Goal: Task Accomplishment & Management: Use online tool/utility

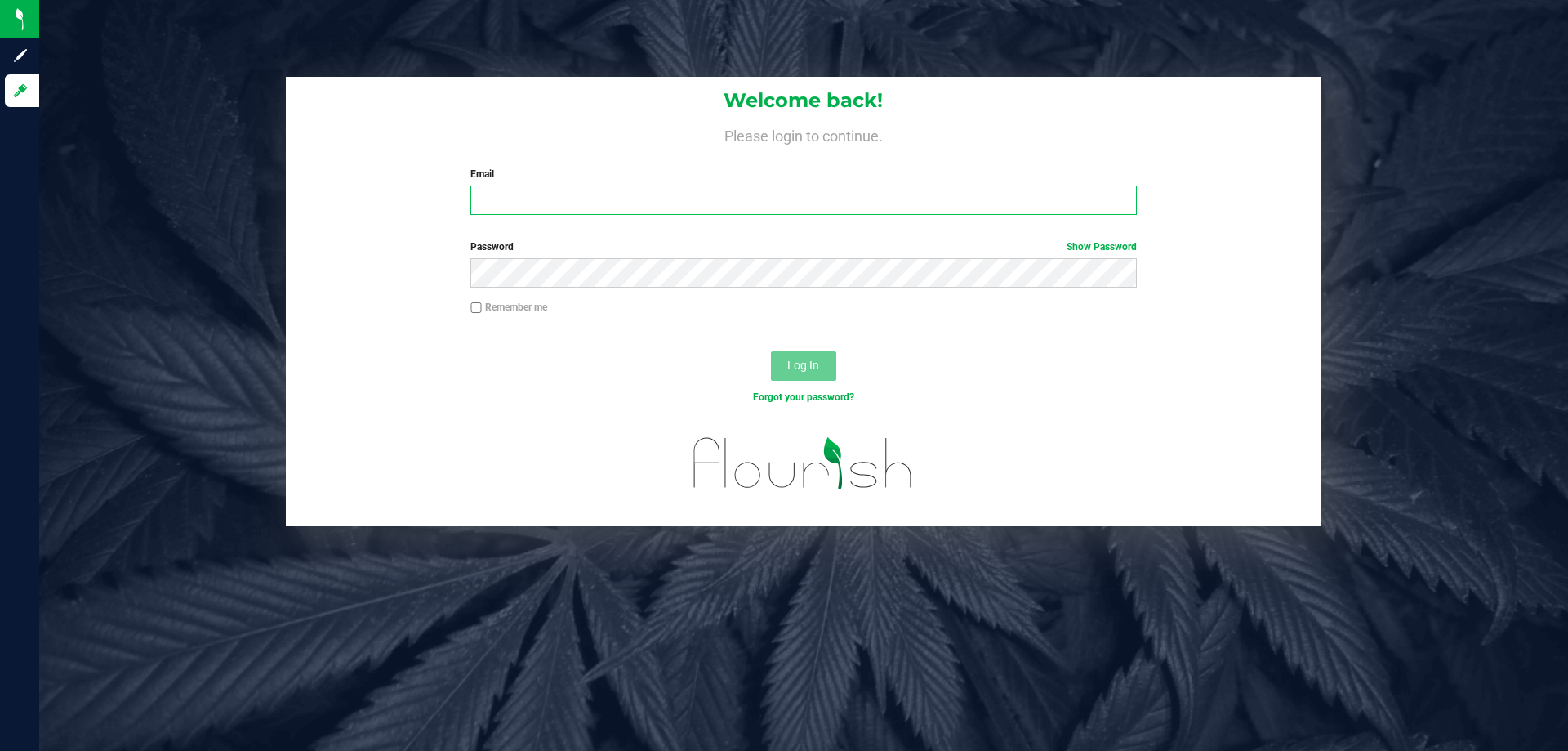
drag, startPoint x: 0, startPoint y: 0, endPoint x: 517, endPoint y: 192, distance: 551.5
click at [509, 192] on input "Email" at bounding box center [804, 200] width 666 height 30
type input "[EMAIL_ADDRESS][DOMAIN_NAME]"
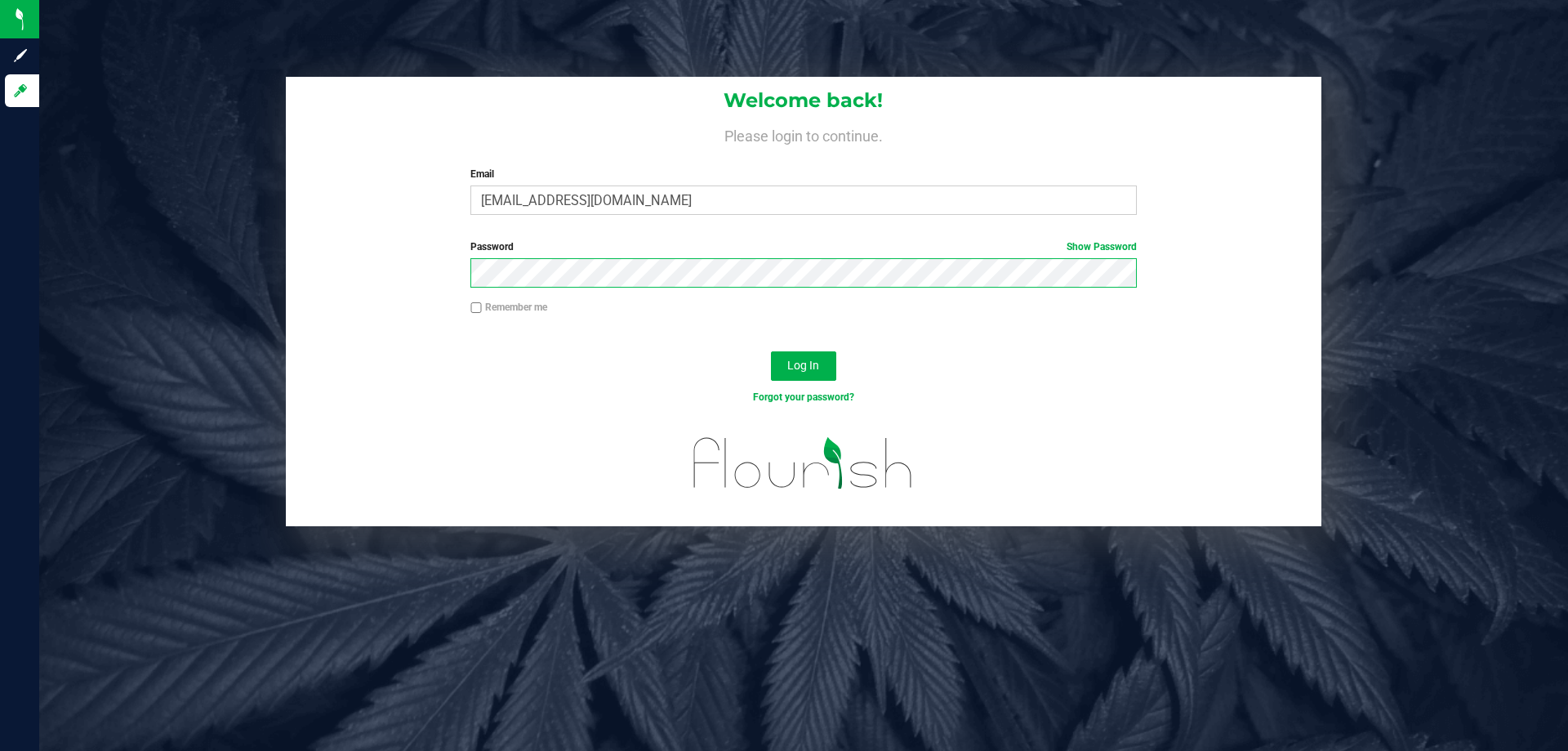
click at [771, 351] on button "Log In" at bounding box center [804, 365] width 65 height 30
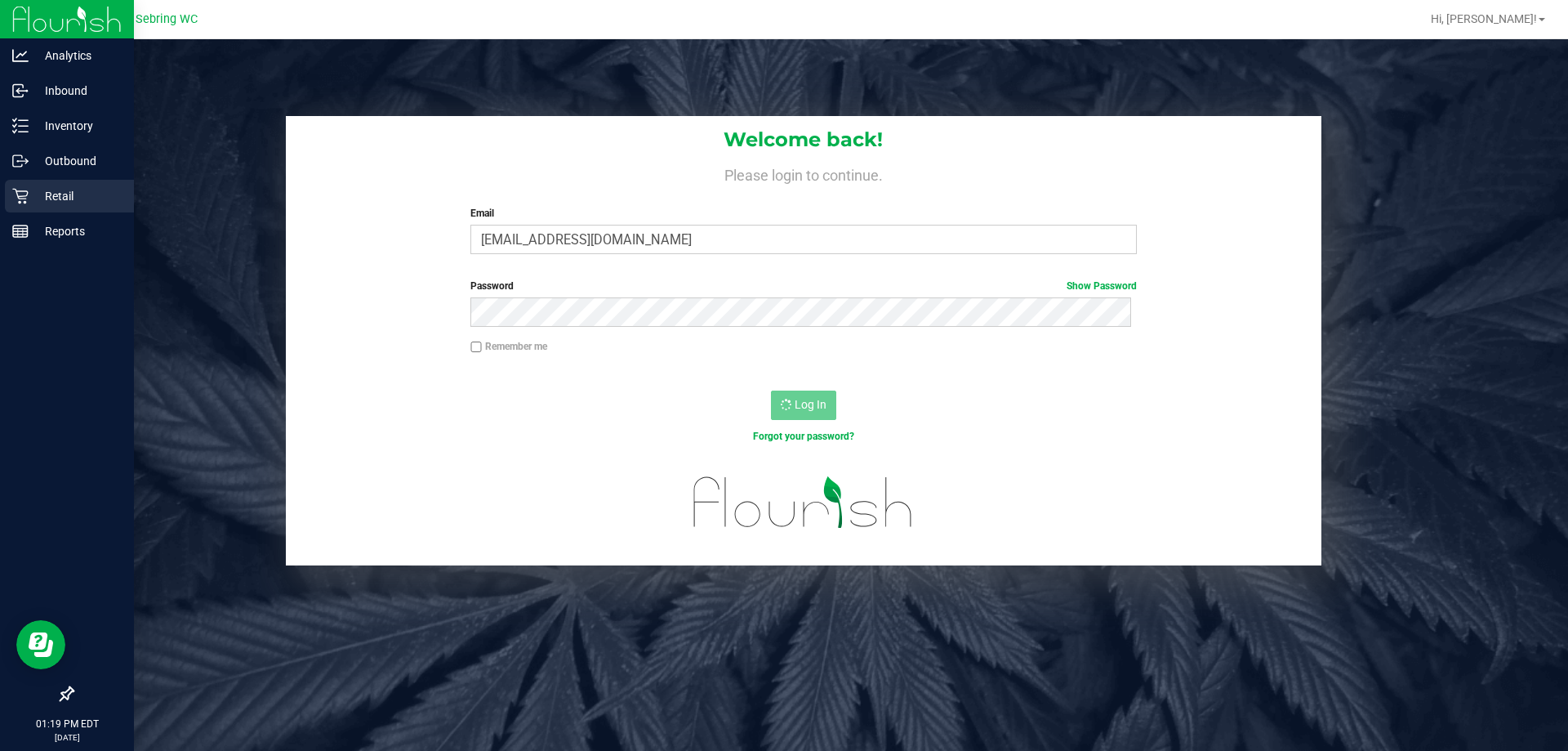
click at [24, 199] on icon at bounding box center [20, 196] width 15 height 15
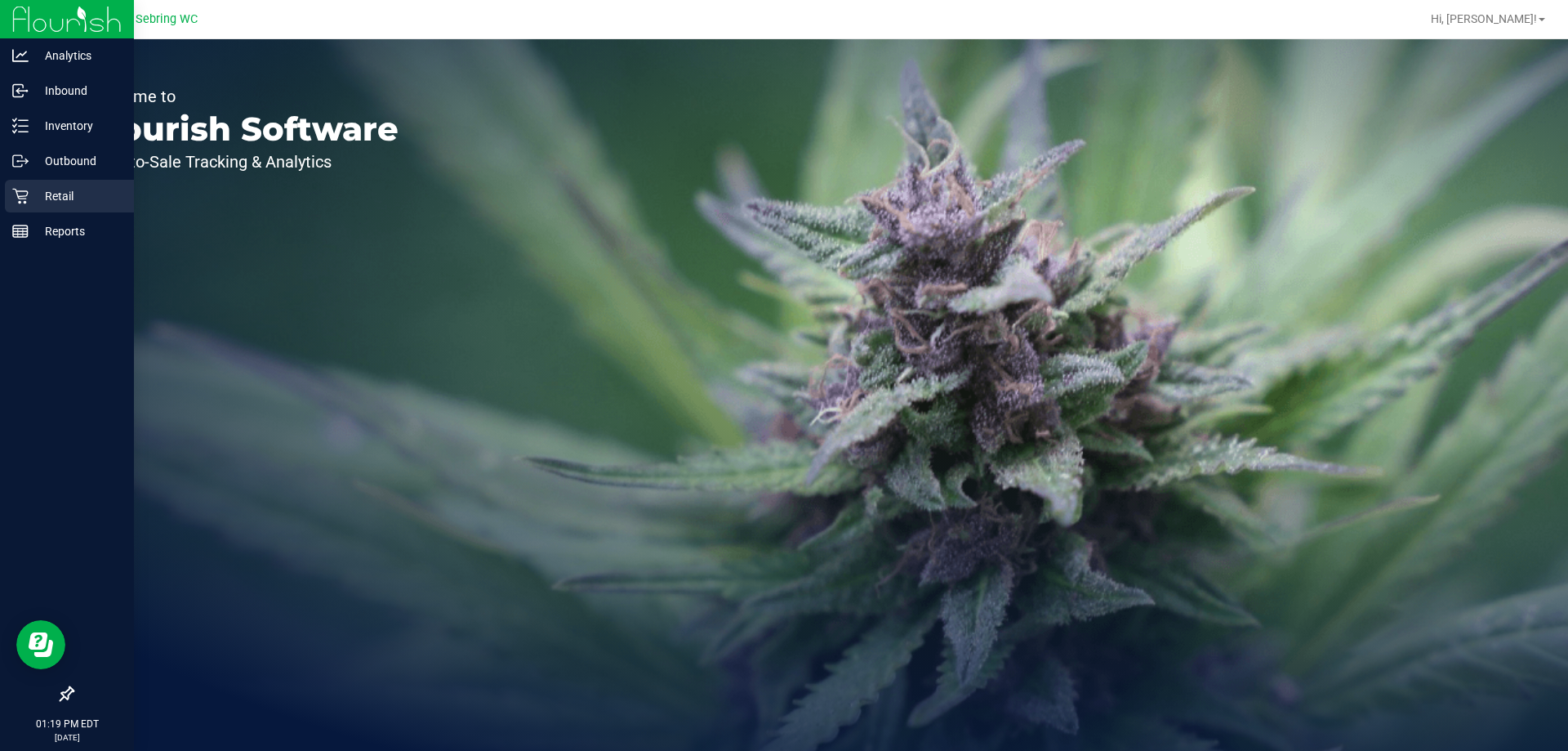
click at [37, 201] on p "Retail" at bounding box center [78, 196] width 98 height 20
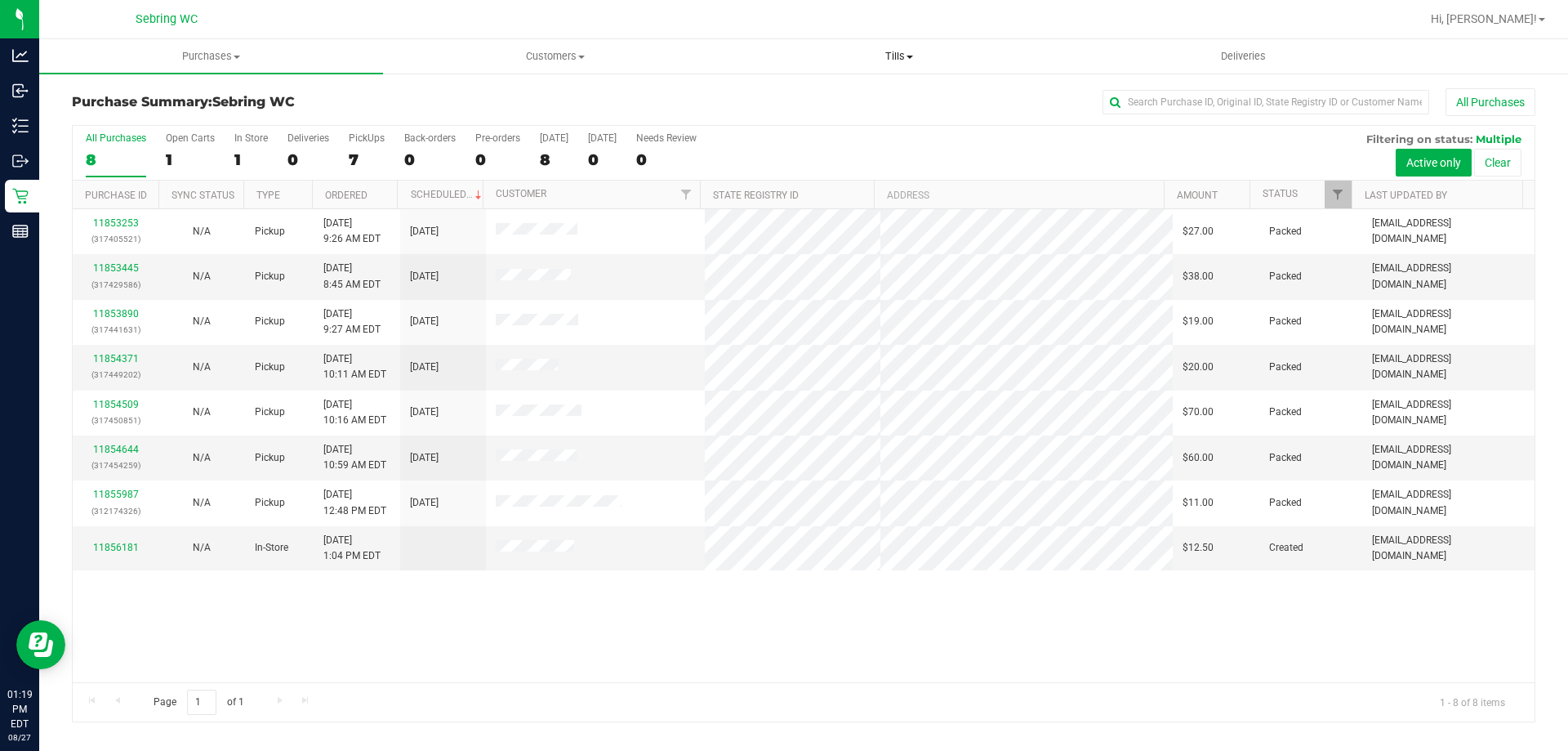
click at [881, 54] on span "Tills" at bounding box center [899, 56] width 342 height 14
click at [805, 101] on span "Manage tills" at bounding box center [781, 98] width 110 height 14
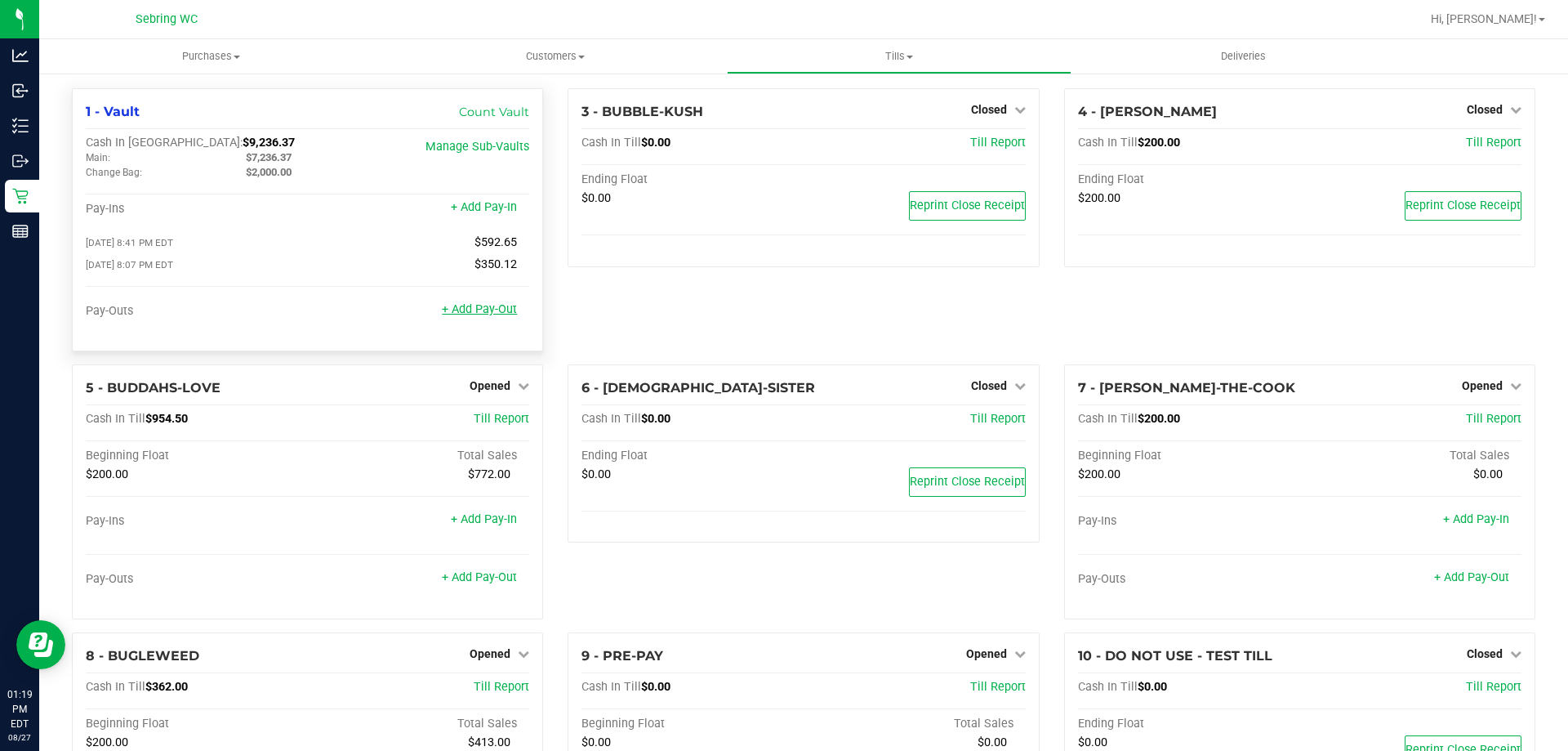
click at [489, 310] on link "+ Add Pay-Out" at bounding box center [480, 310] width 75 height 14
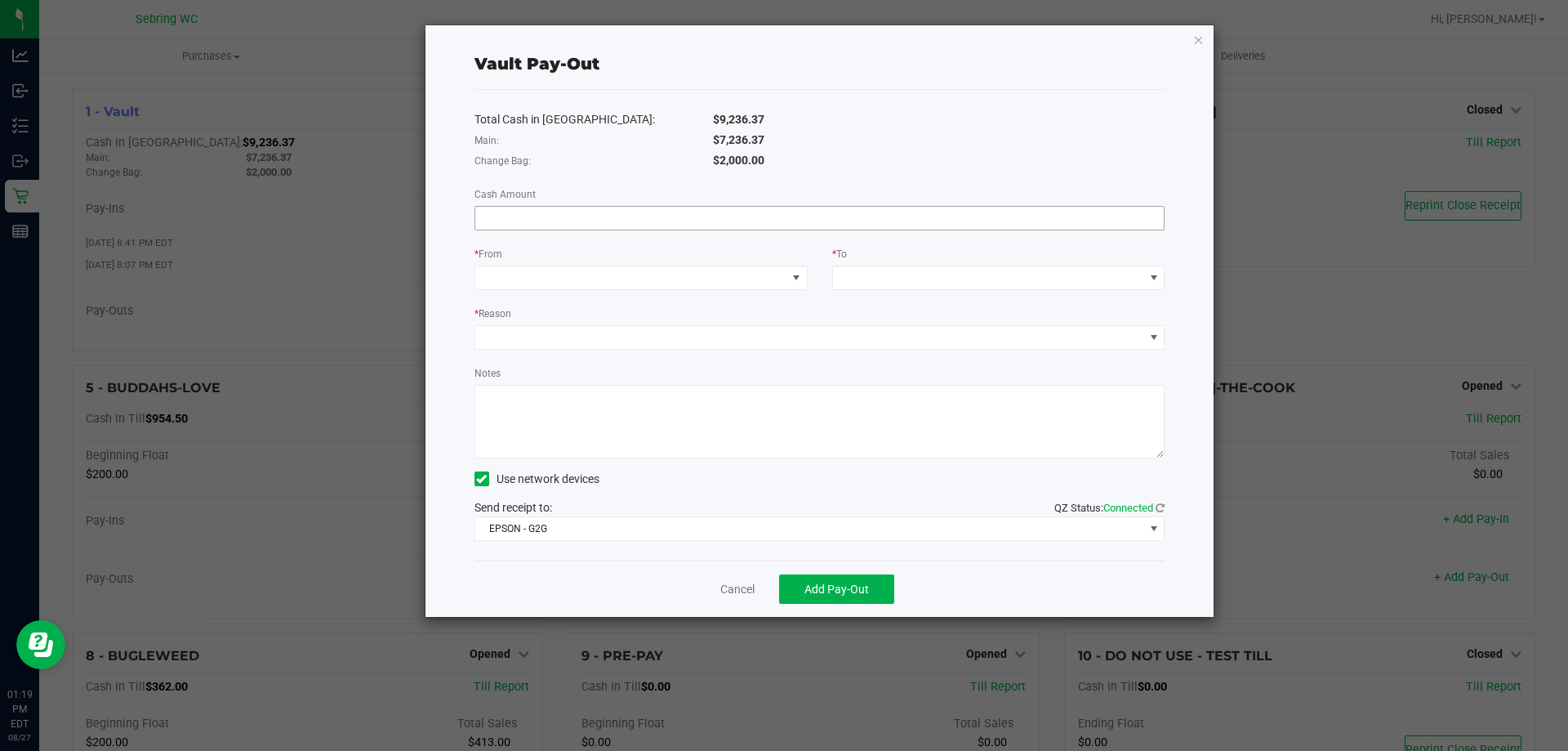
click at [573, 214] on input at bounding box center [820, 218] width 689 height 23
type input "$7,236.37"
click at [524, 277] on span at bounding box center [631, 278] width 311 height 23
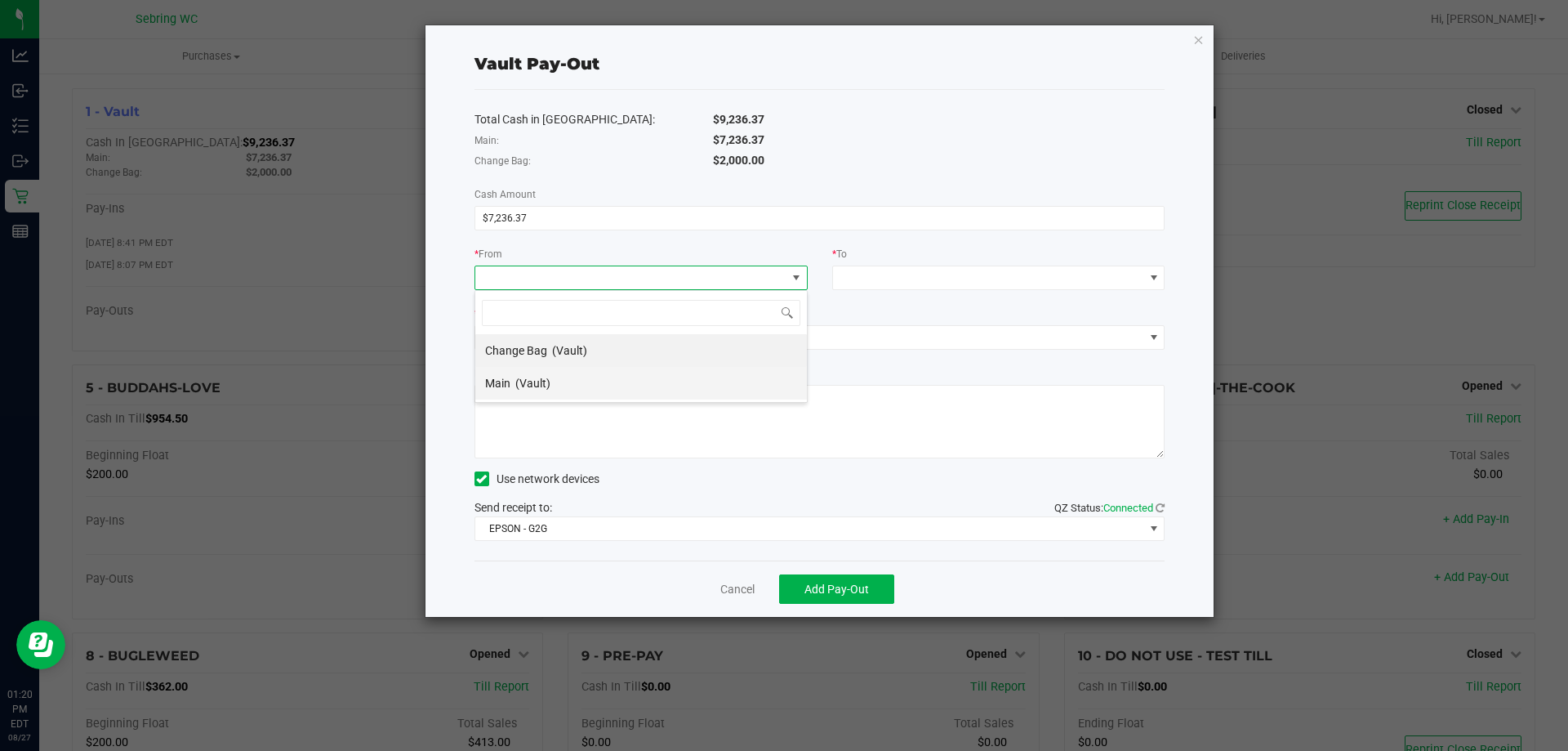
click at [525, 383] on span "(Vault)" at bounding box center [533, 383] width 35 height 13
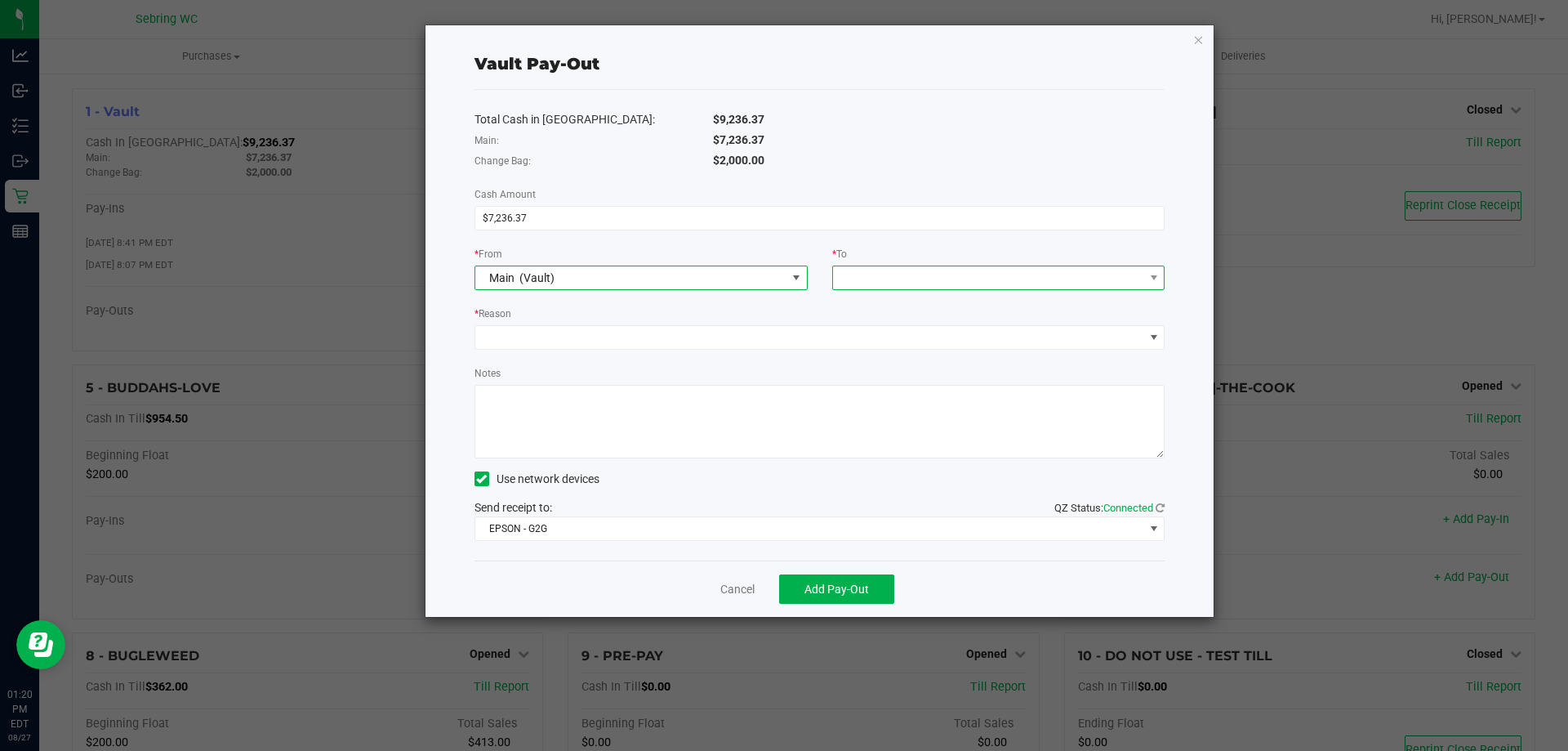
click at [930, 282] on span at bounding box center [989, 278] width 311 height 23
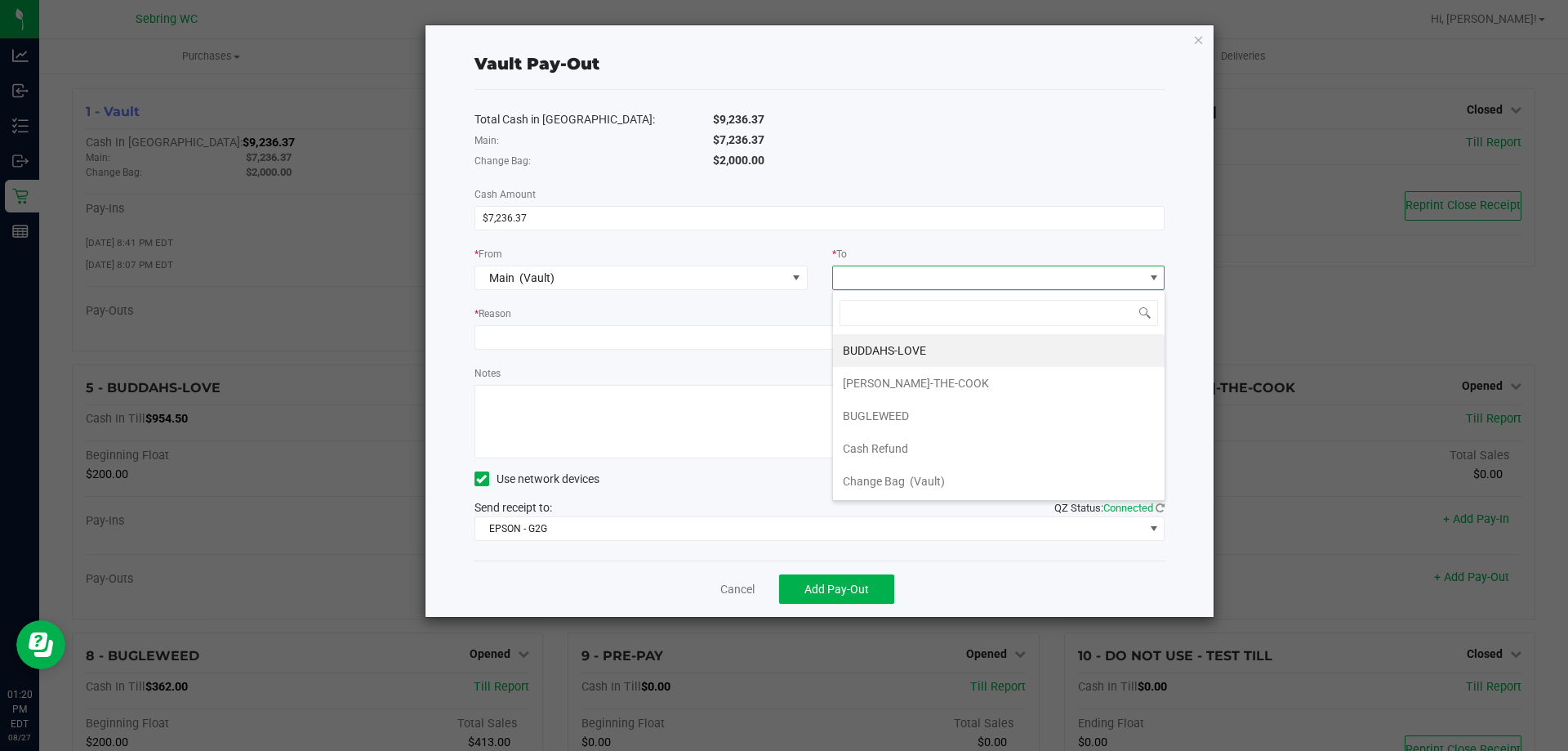
scroll to position [65, 0]
click at [921, 452] on span "Empyreal Transfer" at bounding box center [889, 448] width 92 height 13
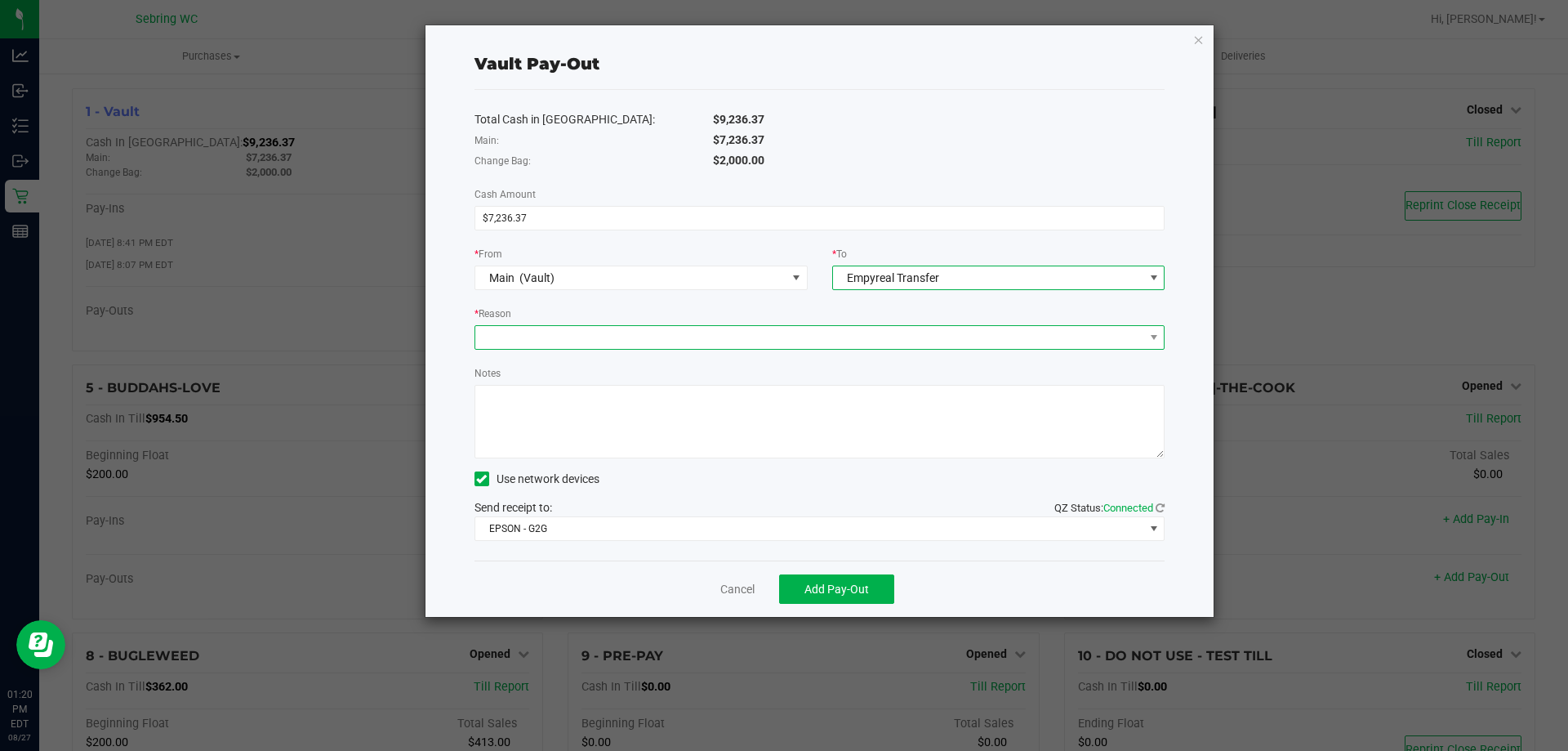
click at [496, 342] on span at bounding box center [809, 337] width 669 height 23
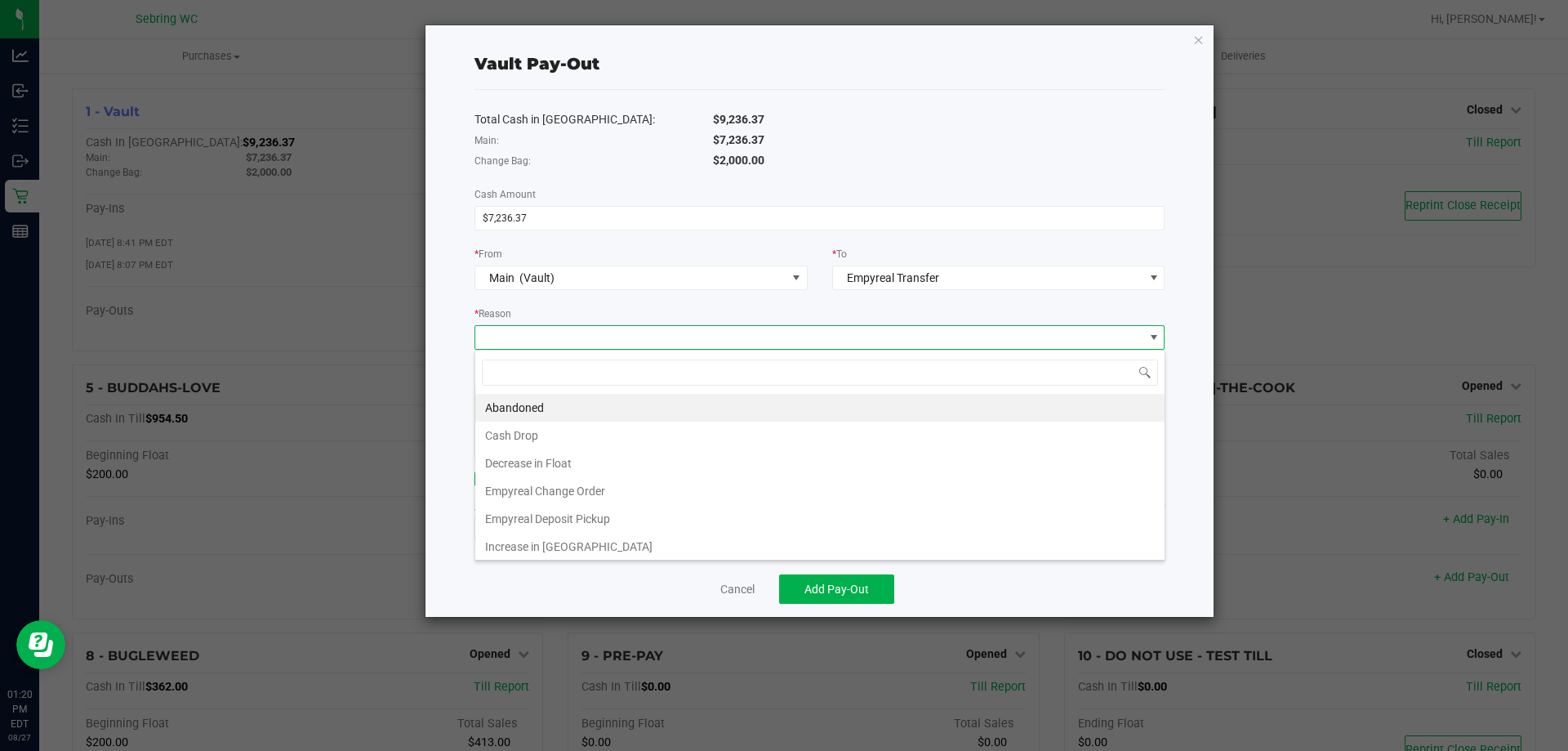
scroll to position [24, 690]
click at [550, 525] on li "Empyreal Deposit Pickup" at bounding box center [820, 518] width 689 height 28
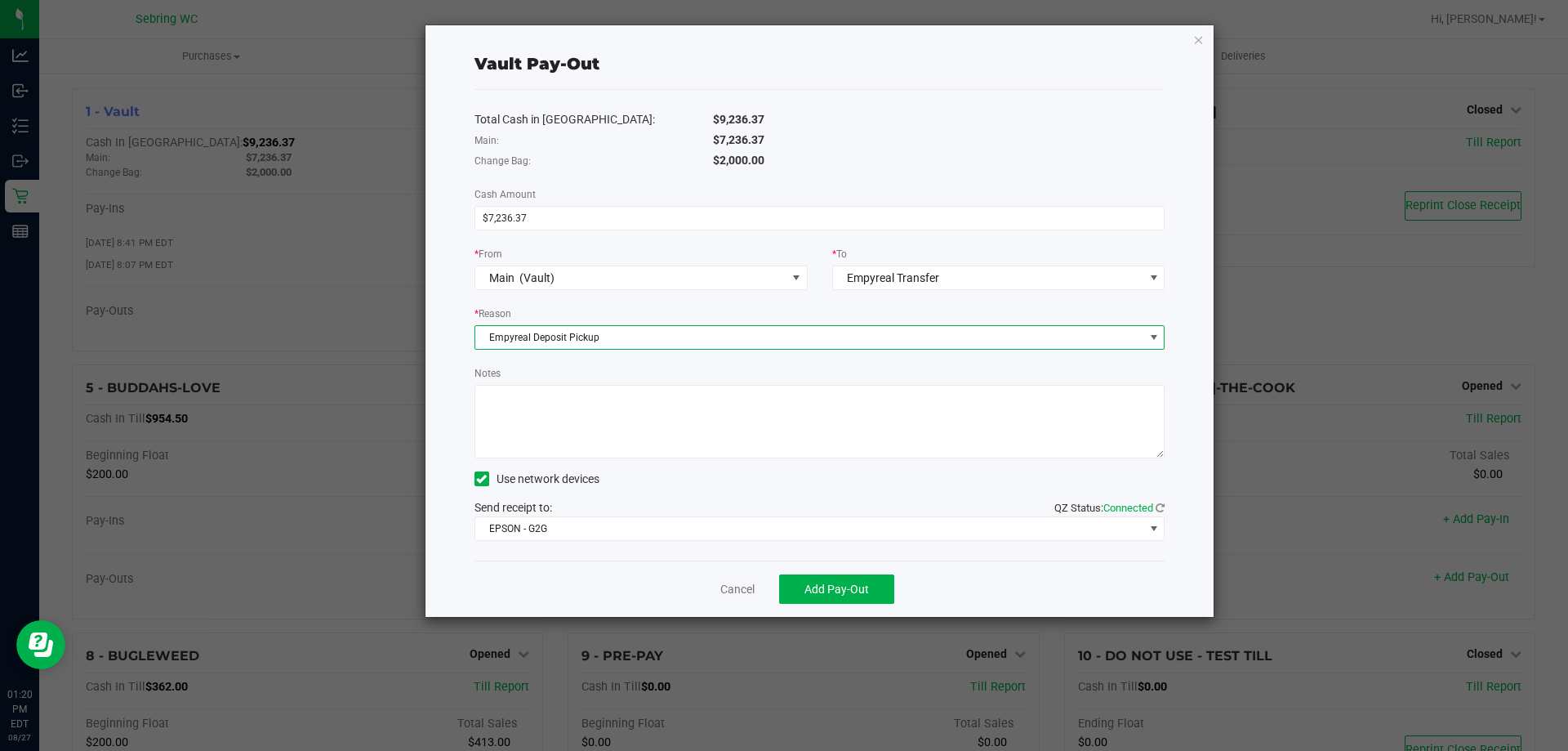
click at [532, 408] on textarea "Notes" at bounding box center [820, 422] width 691 height 73
type textarea "8"
type textarea "PU [DATE]-[DATE] CP"
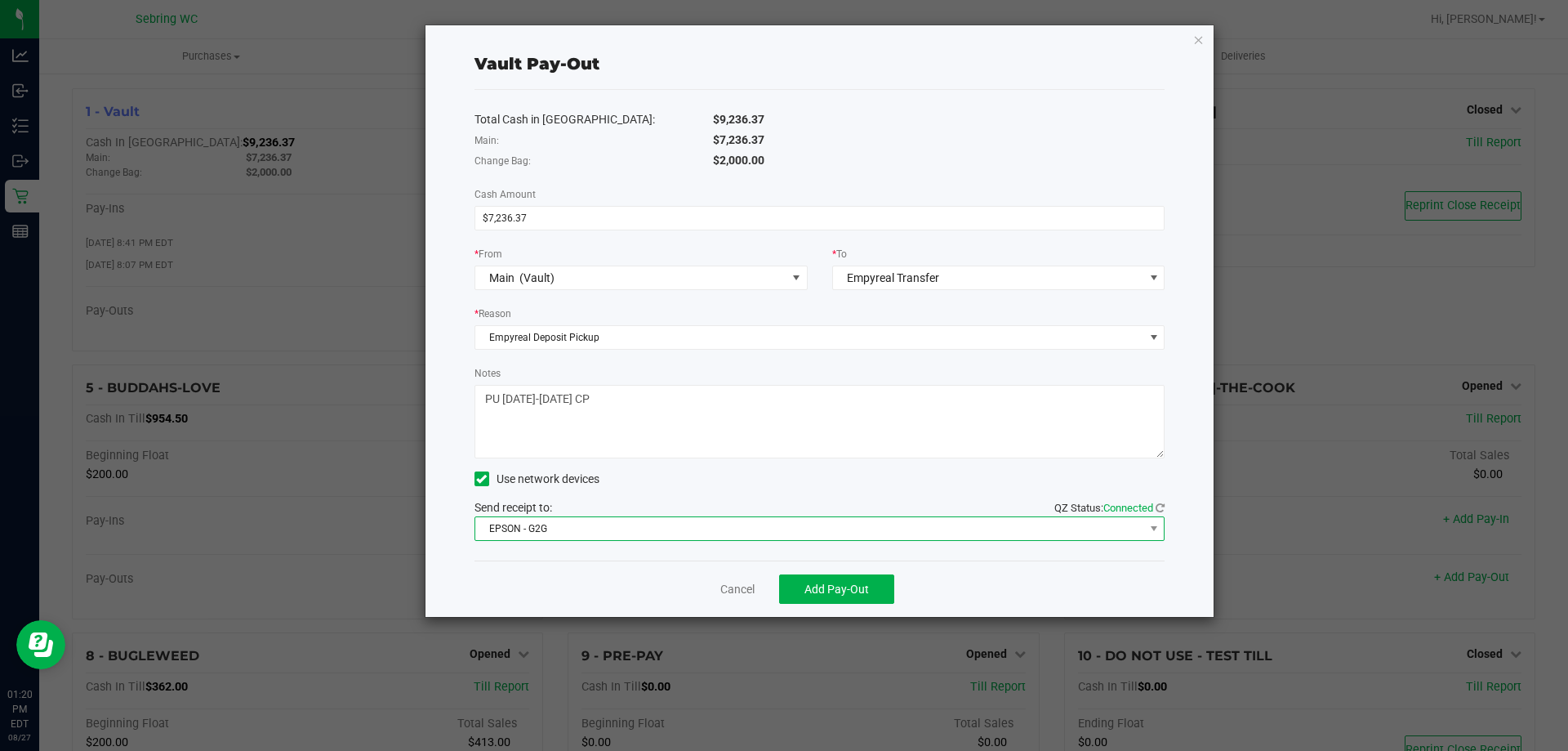
click at [612, 517] on span "EPSON - G2G" at bounding box center [809, 529] width 669 height 23
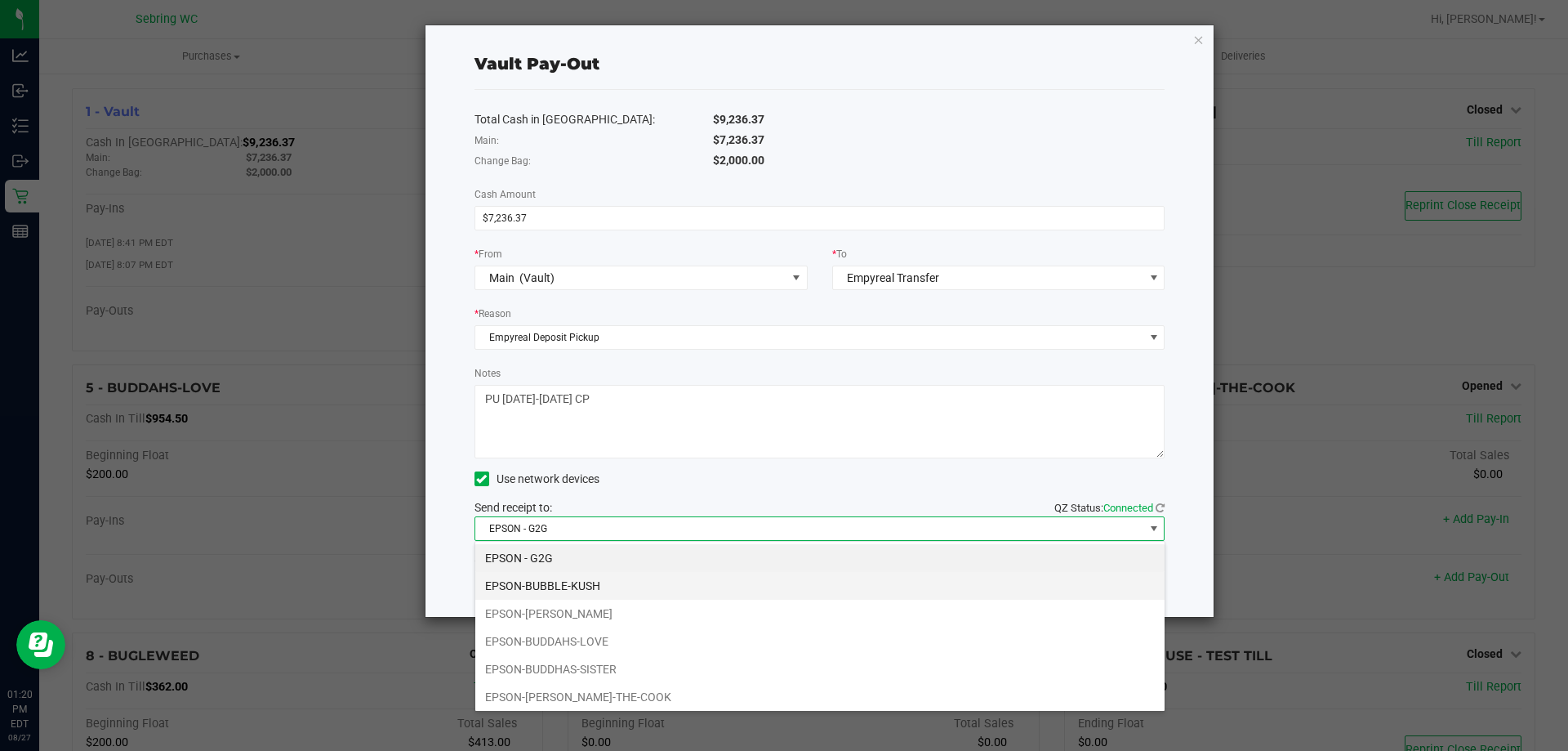
click at [604, 577] on li "EPSON-BUBBLE-KUSH" at bounding box center [820, 585] width 689 height 28
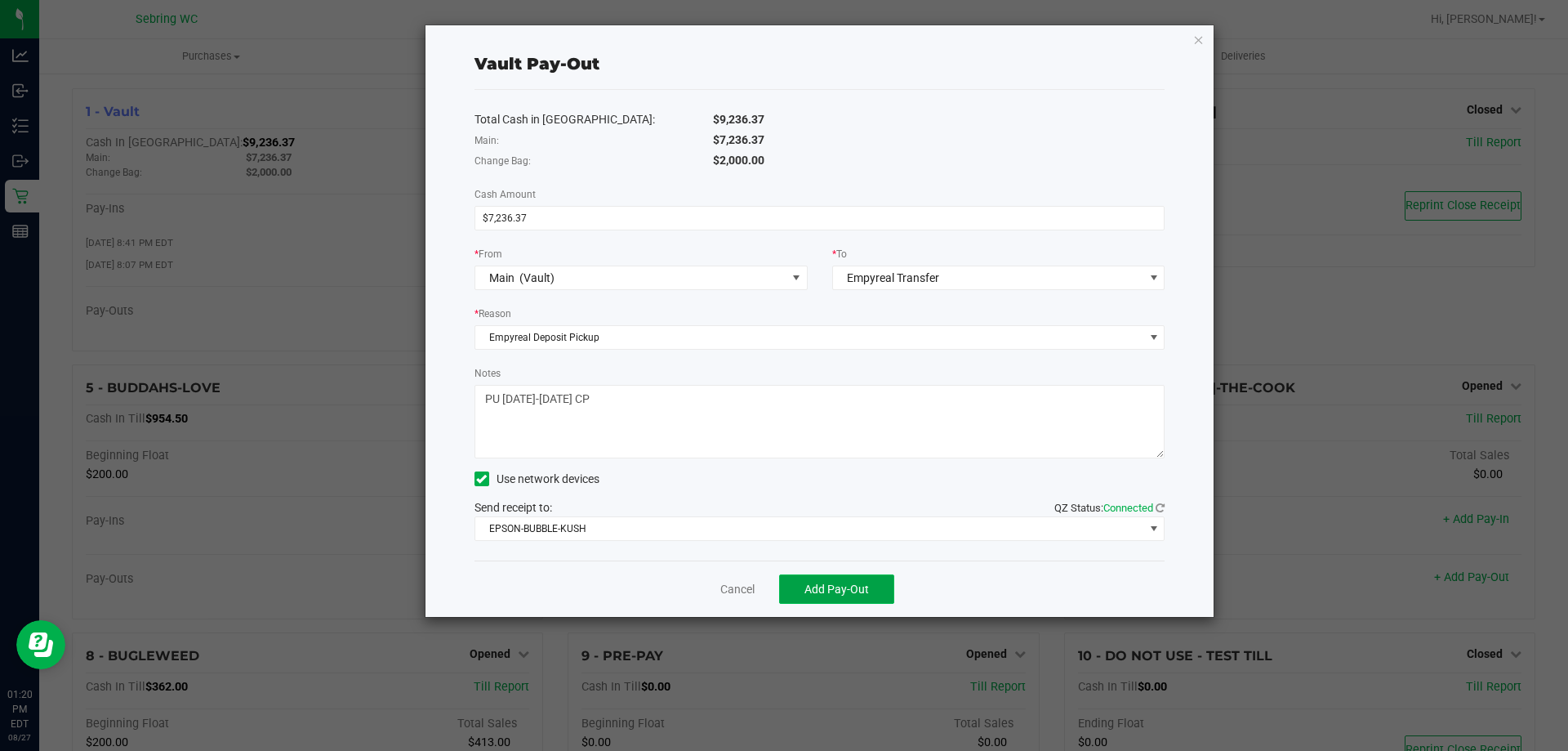
click at [845, 585] on span "Add Pay-Out" at bounding box center [837, 589] width 64 height 13
